Goal: Transaction & Acquisition: Purchase product/service

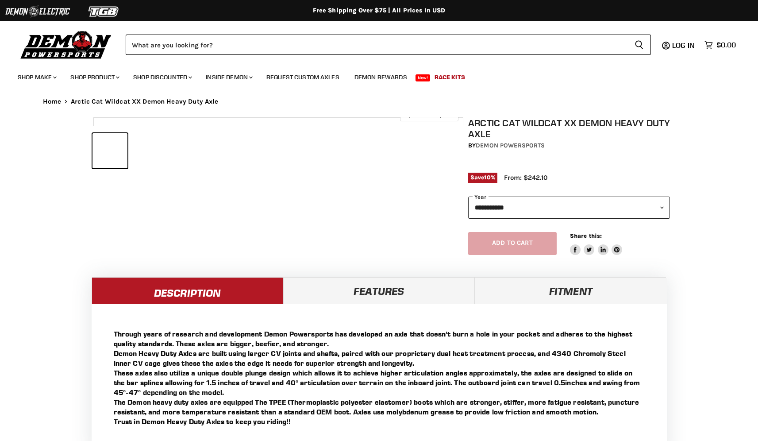
select select "******"
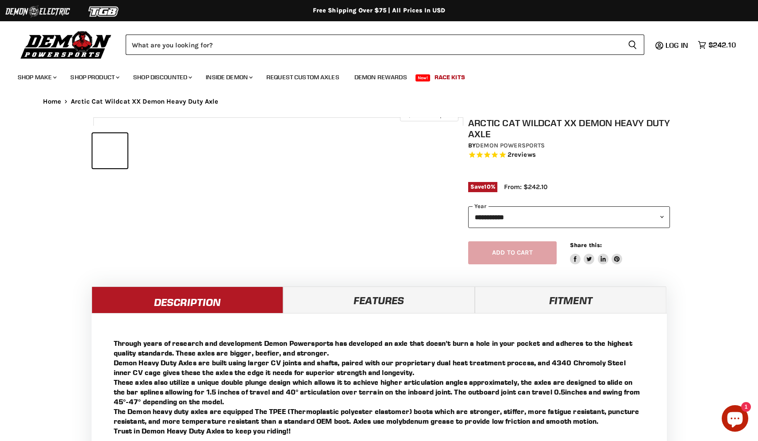
select select "******"
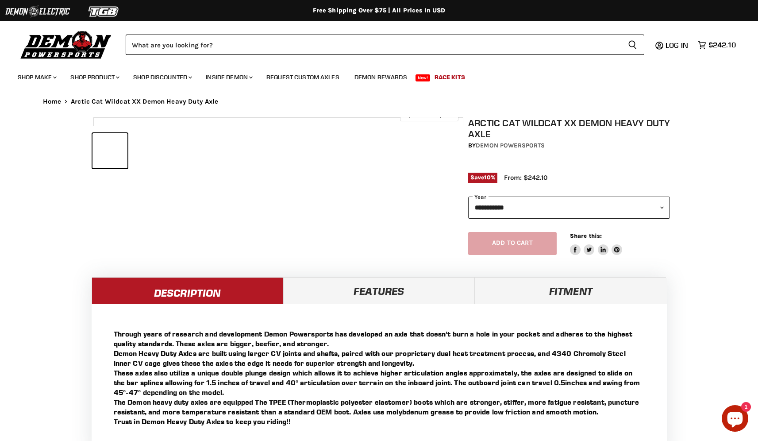
select select "******"
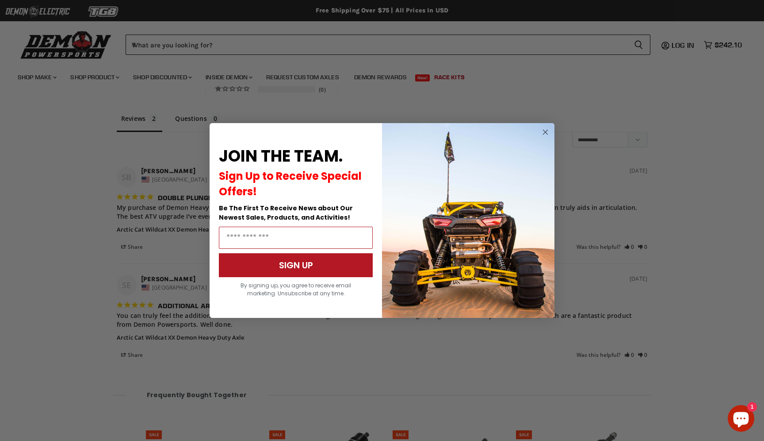
scroll to position [854, 0]
